Goal: Task Accomplishment & Management: Use online tool/utility

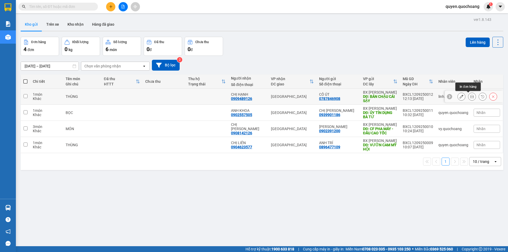
click at [471, 96] on icon at bounding box center [473, 97] width 4 height 4
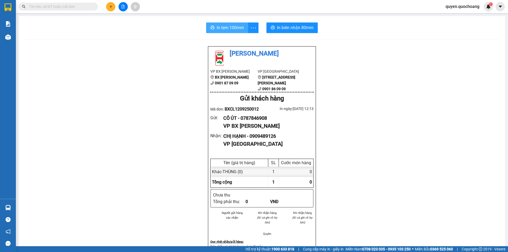
click at [211, 29] on icon "printer" at bounding box center [213, 27] width 4 height 4
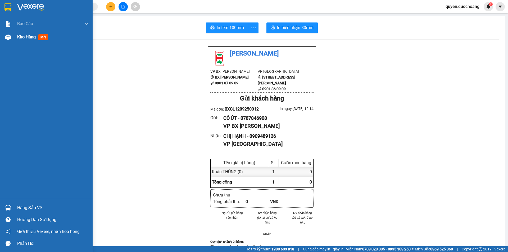
click at [32, 38] on span "Kho hàng" at bounding box center [26, 36] width 19 height 5
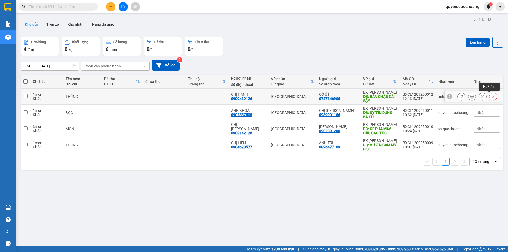
click at [492, 96] on icon at bounding box center [494, 97] width 4 height 4
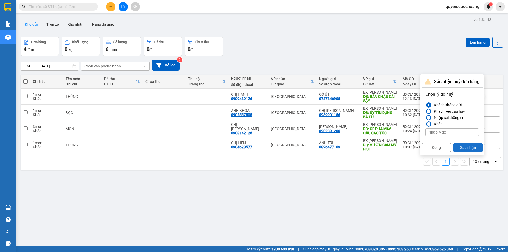
click at [460, 148] on button "Xác nhận" at bounding box center [468, 148] width 29 height 10
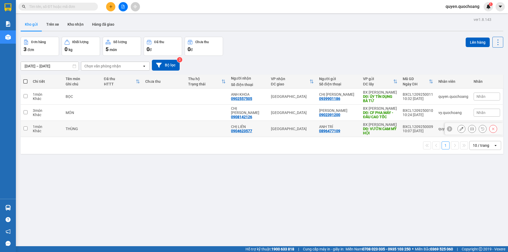
click at [405, 129] on div "10:07 12/09" at bounding box center [418, 131] width 30 height 4
checkbox input "true"
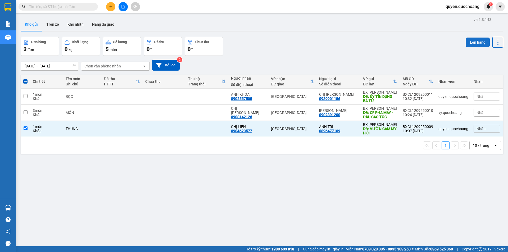
click at [475, 46] on div "Lên hàng" at bounding box center [485, 42] width 38 height 11
click at [467, 43] on button "Lên hàng" at bounding box center [478, 43] width 24 height 10
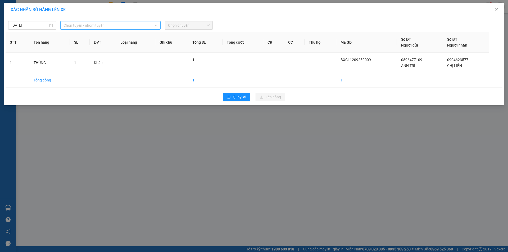
click at [97, 27] on span "Chọn tuyến - nhóm tuyến" at bounding box center [111, 25] width 94 height 8
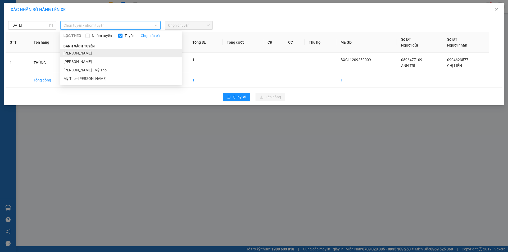
click at [89, 49] on div "Danh sách tuyến Cao Lãnh - Hồ Chí Minh Hồ Chí Minh - Cao Lãnh Cao Lãnh - Mỹ Tho…" at bounding box center [121, 63] width 122 height 40
click at [91, 50] on li "Cao Lãnh - Hồ Chí Minh" at bounding box center [121, 53] width 122 height 8
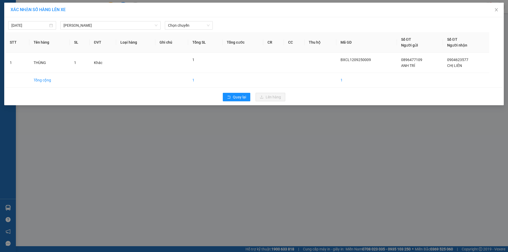
drag, startPoint x: 182, startPoint y: 19, endPoint x: 179, endPoint y: 32, distance: 12.7
click at [181, 21] on div "12/09/2025 Cao Lãnh - Hồ Chí Minh LỌC THEO Nhóm tuyến Tuyến Chọn tất cả Danh sá…" at bounding box center [254, 24] width 497 height 11
click at [185, 26] on span "Chọn chuyến" at bounding box center [189, 25] width 42 height 8
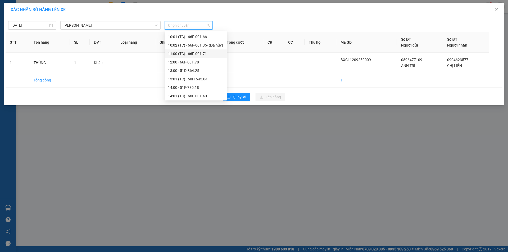
scroll to position [185, 0]
click at [198, 46] on div "11:00 (TC) - 66F-001.71" at bounding box center [196, 46] width 56 height 6
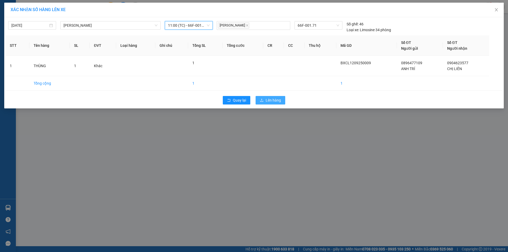
click at [269, 101] on span "Lên hàng" at bounding box center [273, 100] width 15 height 6
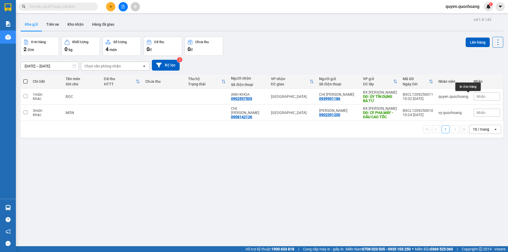
drag, startPoint x: 467, startPoint y: 98, endPoint x: 351, endPoint y: 183, distance: 144.1
click at [351, 183] on div "ver 1.8.143 Kho gửi Trên xe Kho nhận Hàng đã giao Đơn hàng 2 đơn Khối lượng 0 k…" at bounding box center [262, 142] width 487 height 252
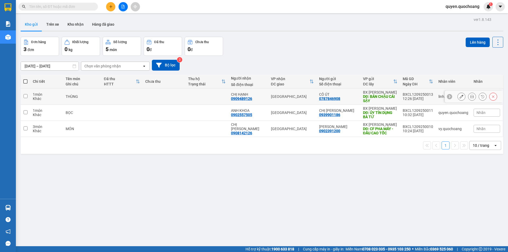
click at [471, 98] on icon at bounding box center [473, 97] width 4 height 4
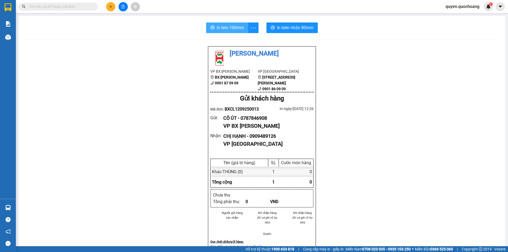
click at [211, 28] on icon "printer" at bounding box center [213, 27] width 4 height 4
